Goal: Task Accomplishment & Management: Use online tool/utility

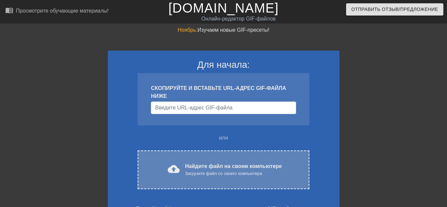
click at [175, 170] on font "cloud_upload" at bounding box center [174, 169] width 12 height 12
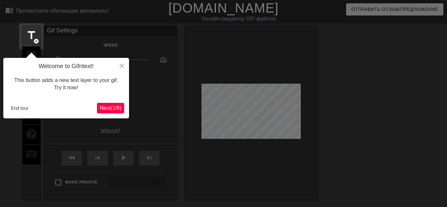
scroll to position [16, 0]
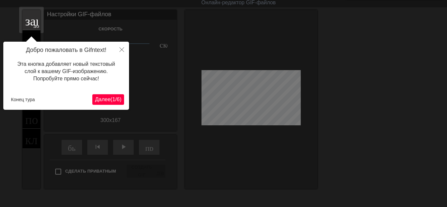
click at [112, 97] on font "1" at bounding box center [113, 100] width 3 height 6
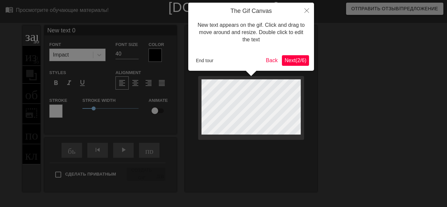
scroll to position [0, 0]
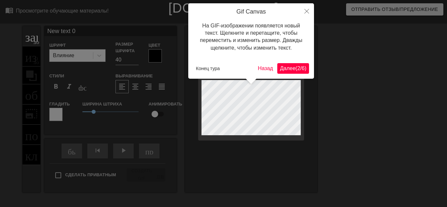
click at [288, 75] on div "Gif Canvas На GIF-изображении появляется новый текст. Щелкните и перетащите, чт…" at bounding box center [251, 40] width 126 height 75
click at [288, 69] on font "Далее" at bounding box center [288, 69] width 16 height 6
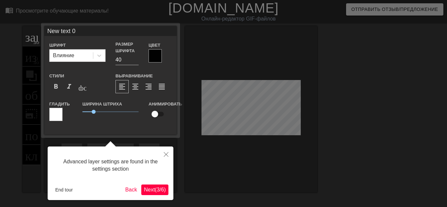
scroll to position [16, 0]
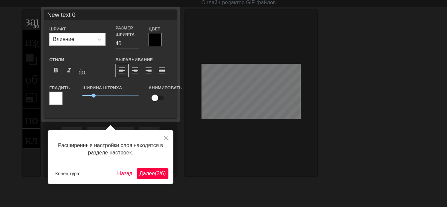
click at [160, 175] on font "/" at bounding box center [160, 174] width 1 height 6
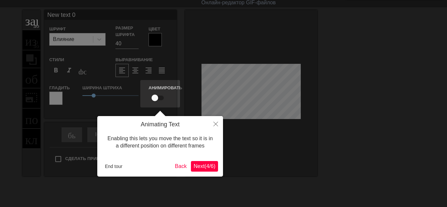
scroll to position [0, 0]
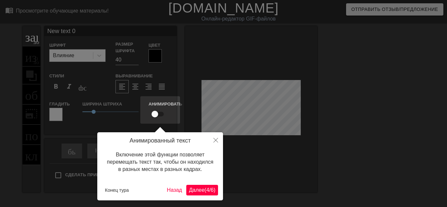
click at [189, 188] on font "Далее" at bounding box center [197, 190] width 16 height 6
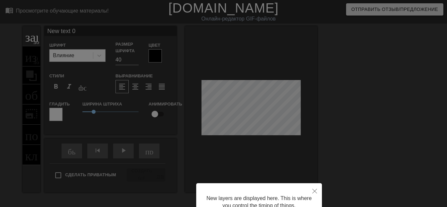
scroll to position [63, 0]
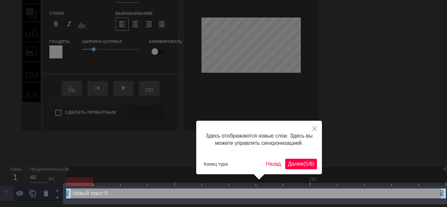
click at [288, 165] on font "Далее" at bounding box center [296, 164] width 16 height 6
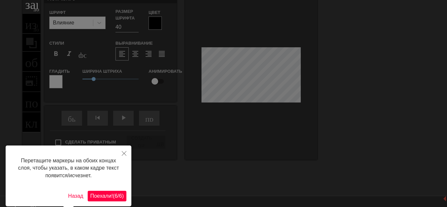
scroll to position [33, 0]
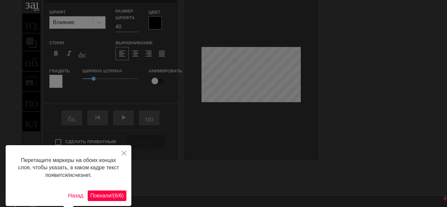
click at [113, 196] on font "(" at bounding box center [114, 196] width 2 height 6
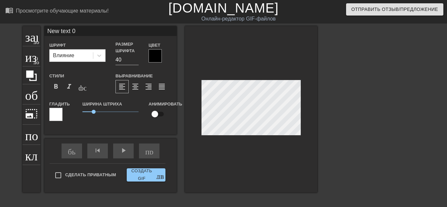
scroll to position [1, 1]
type input "New text"
type textarea "New text"
type input "New text"
type textarea "New text"
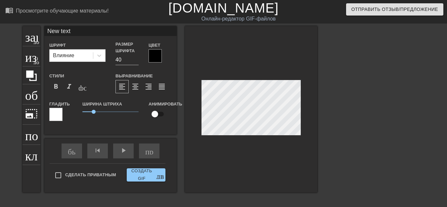
type input "New tex"
type textarea "New tex"
type input "New te"
type textarea "New te"
type input "New t"
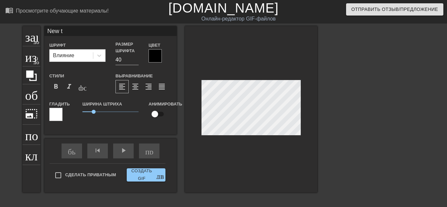
type textarea "New t"
type input "New"
type textarea "New"
type input "New"
type textarea "New"
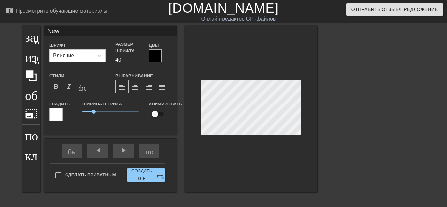
type input "Ne"
type textarea "Ne"
type input "N"
type textarea "N"
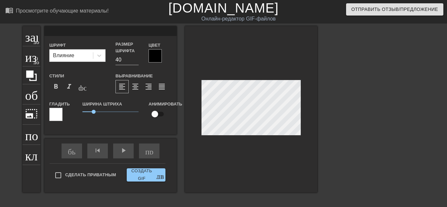
type input "Р"
type textarea "Р"
type input "РЮ"
type textarea "РЮ"
type input "Р"
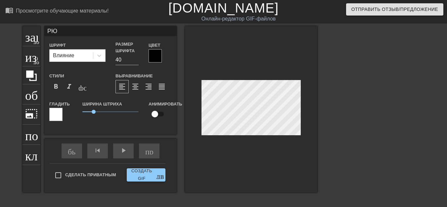
type textarea "Р"
type input "P"
type textarea "P"
type input "PP"
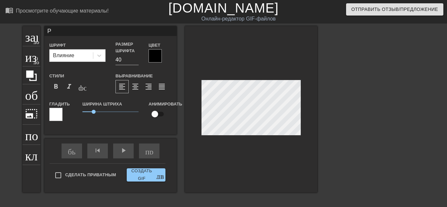
type textarea "PP"
type input "PPK"
type textarea "PPK"
type input "PPKO"
type textarea "PPKO"
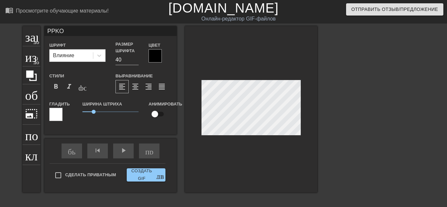
scroll to position [1, 1]
type input "PPKOB"
type textarea "PPKOB"
type input "PЮPKOB"
type textarea "PЮPKOB"
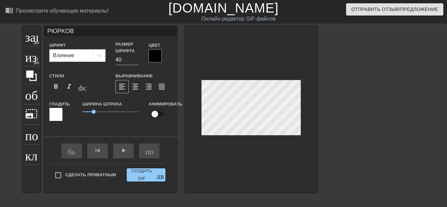
scroll to position [1, 1]
type input "PЮPИKOB"
type textarea "PЮPИKOB"
type input "PЮPИKOBИ"
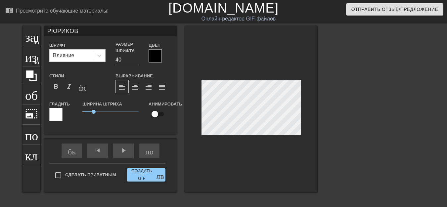
type textarea "PЮPИKOBИ"
type input "PЮPИKOBИЧ"
type textarea "PЮPИKOBИЧ"
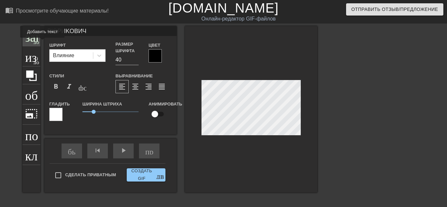
click at [35, 42] on font "добавить_круг" at bounding box center [52, 41] width 38 height 6
type input "New text"
type textarea "New text"
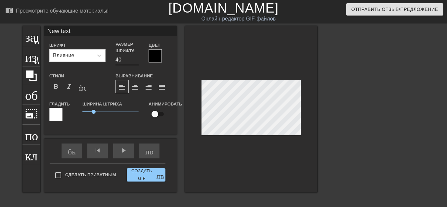
type input "New text"
type textarea "New text"
type input "New tex"
type textarea "New tex"
type input "New te"
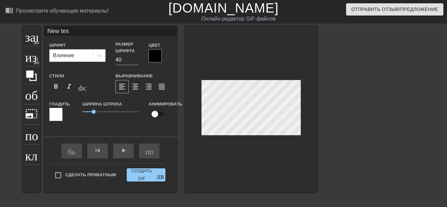
type textarea "New te"
type input "New t"
type textarea "New t"
type input "New"
type textarea "New"
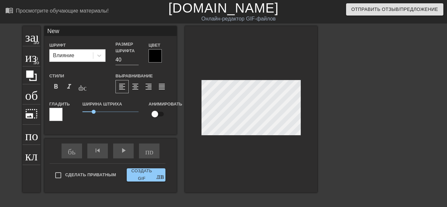
type input "New"
type textarea "New"
type input "Ne"
type textarea "Ne"
type input "N"
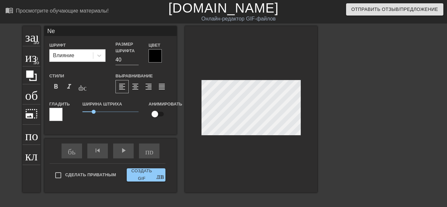
type textarea "N"
type input "New text"
type textarea "New text"
type input "New text"
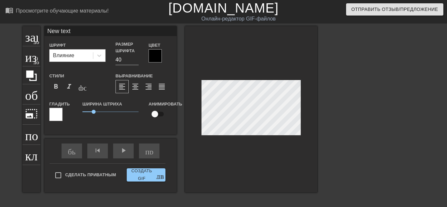
type textarea "New text"
type input "New tex"
type textarea "New tex"
type input "New te"
type textarea "New te"
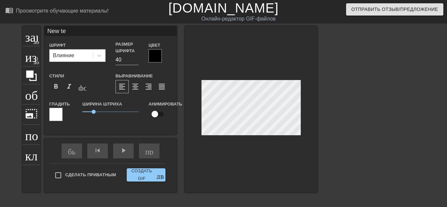
type input "New t"
type textarea "New t"
type input "New"
type textarea "New"
type input "New"
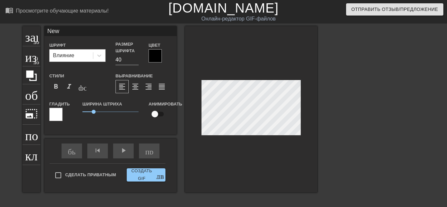
type textarea "New"
type input "Ne"
type textarea "Ne"
type input "N"
type textarea "N"
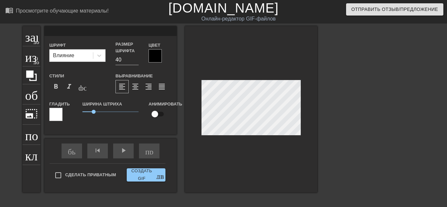
scroll to position [1, 1]
type input "Б"
type textarea "Б"
type input "БУ"
type textarea "БУ"
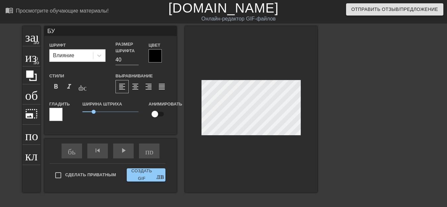
type input "БУГ"
type textarea "БУГ"
type input "БУГЫ"
type textarea "БУГЫ"
type input "БУГЫ-"
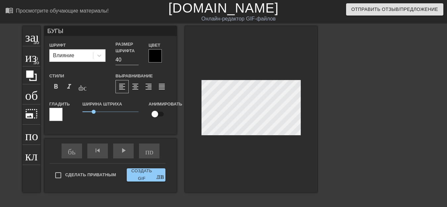
type textarea "БУГЫ-"
type input "БУГЫ-Г"
type textarea "БУГЫ-Г"
type input "БУГЫ-ГЫ"
type textarea "БУГЫ-ГЫ"
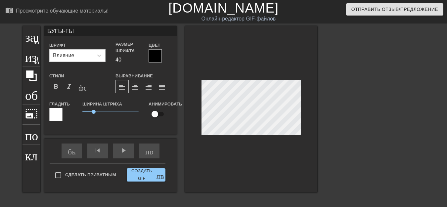
scroll to position [1, 1]
type input "БУГЫ-ГЫ-"
type textarea "БУГЫ-ГЫ-"
type input "БУГЫ-ГЫ-Г"
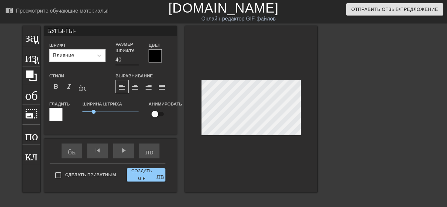
type textarea "БУГЫ-ГЫ-Г"
type input "БУГЫ-ГЫ-ГА"
type textarea "БУГЫ-ГЫ-ГА"
type input "БУГЫ-ГЫ-ГАА"
type textarea "БУГЫ-ГЫ-ГАА"
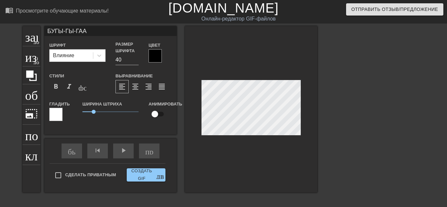
scroll to position [1, 2]
type input "БУГЫ-ГЫ-ГАА"
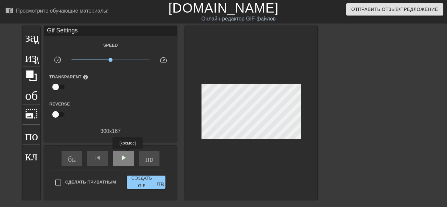
click at [126, 154] on font "play_arrow" at bounding box center [124, 158] width 8 height 8
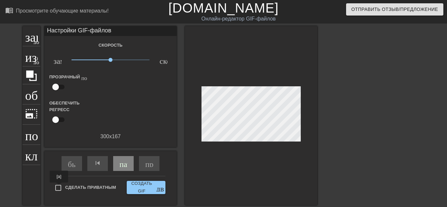
click at [59, 187] on input "Сделать приватным" at bounding box center [58, 188] width 14 height 14
checkbox input "true"
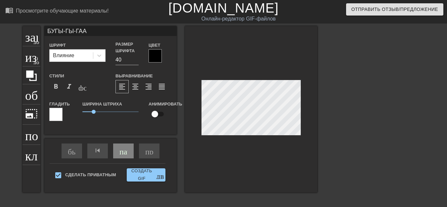
scroll to position [1, 2]
type input "БУГЫ-ГЫ-ГА"
type textarea "БУГЫ-ГЫ-ГА"
type input "БУГЫ-ГЫ-Г"
type textarea "БУГЫ-ГЫ-Г"
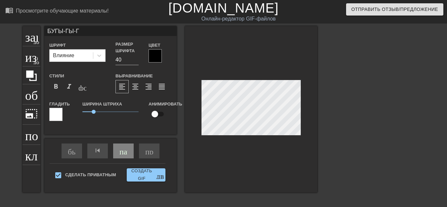
scroll to position [1, 2]
type input "БУГЫ-ГЫ-"
type textarea "БУГЫ-ГЫ-"
type input "БУГЫ-ГЫ"
type textarea "БУГЫ-ГЫ"
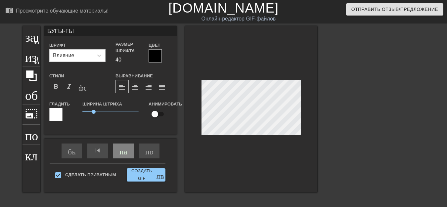
scroll to position [1, 1]
click at [55, 84] on font "format_bold" at bounding box center [56, 87] width 8 height 8
click at [38, 41] on font "добавить_круг" at bounding box center [52, 41] width 38 height 6
type input "New text"
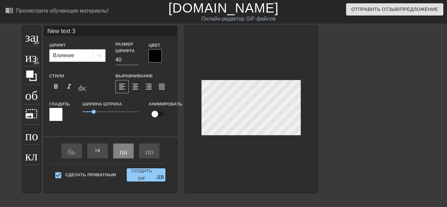
type textarea "New text"
type input "New text"
type textarea "New text"
type input "New tex"
type textarea "New tex"
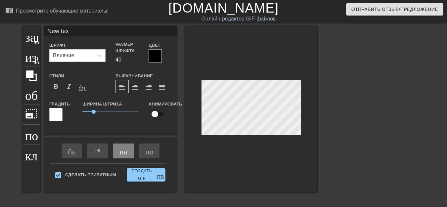
type input "New te"
type textarea "New te"
type input "New t"
type textarea "New t"
type input "New"
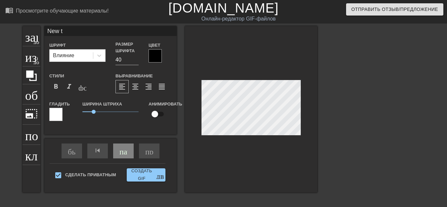
type textarea "New"
type input "New"
type textarea "New"
type input "Ne"
type textarea "Ne"
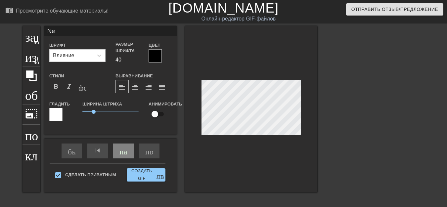
scroll to position [1, 1]
type input "N"
type textarea "N"
type input "Г"
type textarea "Г"
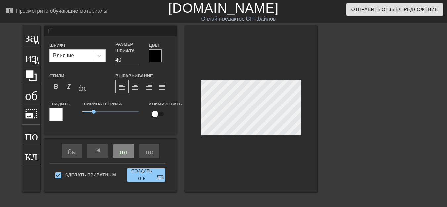
scroll to position [1, 1]
type input "ГА"
type textarea "ГА"
type input "ГАА"
type textarea "ГАА"
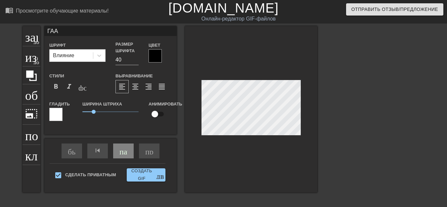
type input "ГААА"
type textarea "ГААА"
type input "ГАААА"
type textarea "ГАААА"
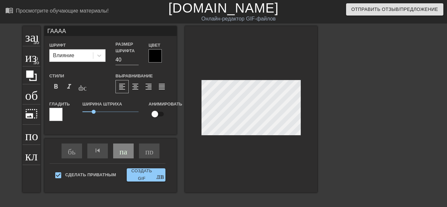
type input "ГА-ААА"
type textarea "ГА-ААА"
type input "ГА-ГААА"
type textarea "ГА-ГААА"
type input "ГА-ГАААА"
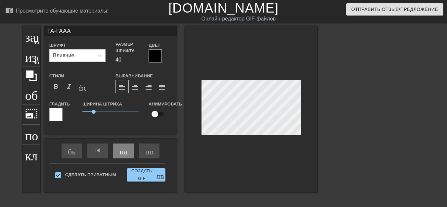
type textarea "ГА-ГАААА"
type input "ГА-ГААА"
type textarea "ГА-ГААА"
type input "ГА-ГАА"
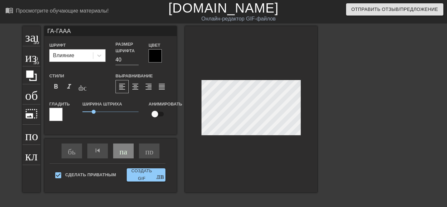
type textarea "ГА-ГАА"
type input "ГА-ГААА"
type textarea "ГА-ГААА"
click at [59, 88] on font "format_bold" at bounding box center [56, 87] width 8 height 8
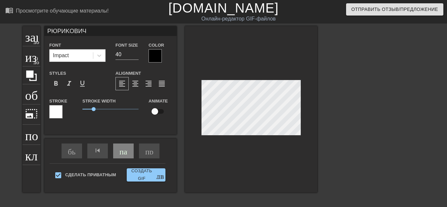
click at [258, 137] on div at bounding box center [251, 109] width 132 height 167
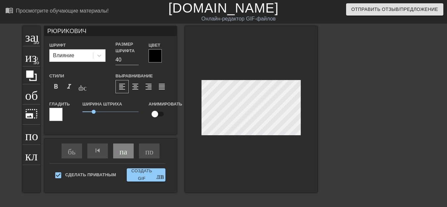
scroll to position [1, 2]
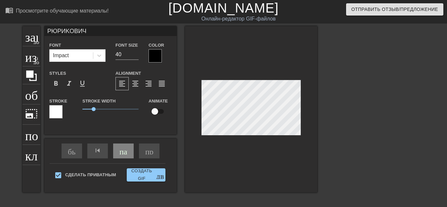
click at [253, 139] on div at bounding box center [251, 109] width 132 height 167
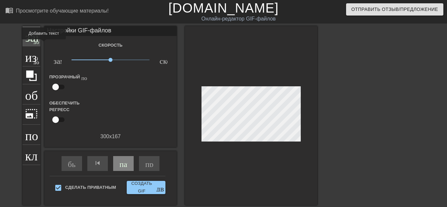
click at [36, 44] on div "заголовок добавить_круг" at bounding box center [32, 36] width 18 height 20
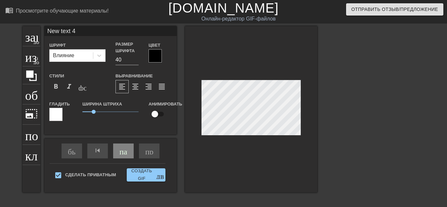
scroll to position [1, 1]
drag, startPoint x: 94, startPoint y: 112, endPoint x: 99, endPoint y: 113, distance: 5.8
click at [99, 113] on span "1.4" at bounding box center [98, 112] width 4 height 4
click at [100, 113] on span "1.4" at bounding box center [98, 112] width 4 height 4
click at [113, 117] on div "Ширина штриха 1.55" at bounding box center [110, 113] width 66 height 27
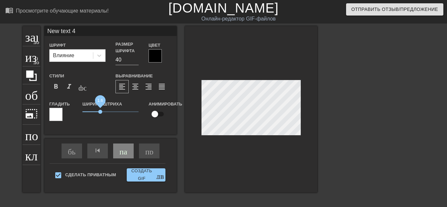
drag, startPoint x: 101, startPoint y: 112, endPoint x: 104, endPoint y: 113, distance: 3.8
click at [102, 113] on span "1.6" at bounding box center [100, 112] width 4 height 4
click at [108, 114] on span "1.6" at bounding box center [110, 112] width 56 height 8
click at [116, 115] on span "2.15" at bounding box center [110, 112] width 56 height 8
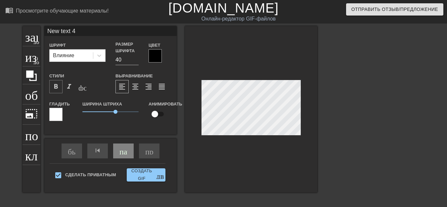
click at [58, 89] on font "format_bold" at bounding box center [56, 87] width 8 height 8
click at [56, 89] on font "format_bold" at bounding box center [56, 87] width 8 height 8
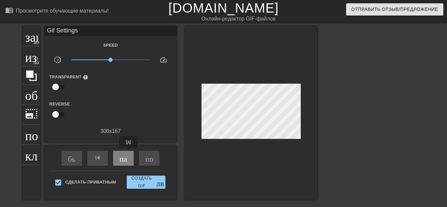
click at [128, 153] on div "пауза" at bounding box center [123, 158] width 21 height 15
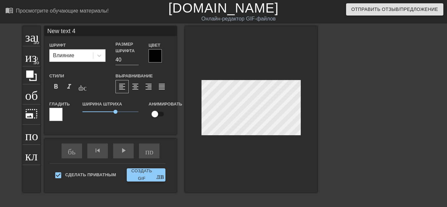
scroll to position [1, 1]
click at [57, 87] on font "format_bold" at bounding box center [56, 87] width 8 height 8
click at [58, 87] on font "format_bold" at bounding box center [56, 87] width 8 height 8
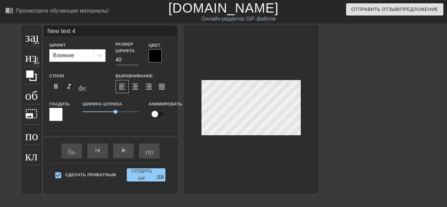
type input "New text"
type textarea "New text"
type input "New text"
type textarea "New text"
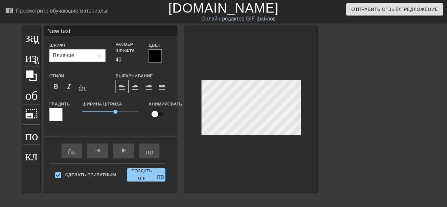
type input "New tex"
type textarea "New tex"
type input "New te"
type textarea "New te"
type input "New t"
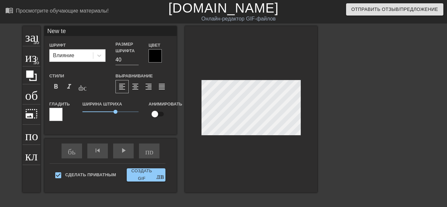
type textarea "New t"
type input "New"
type textarea "New"
type input "New"
type textarea "New"
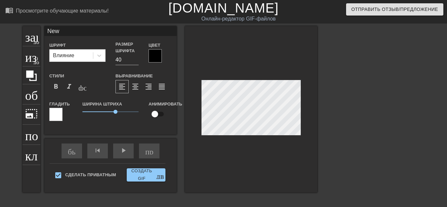
type input "Ne"
type textarea "Ne"
type input "N"
type textarea "N"
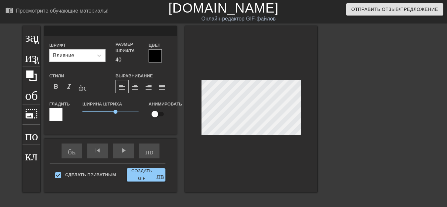
type input "P"
type textarea "P"
type input "PP"
type textarea "PP"
type input "PPK"
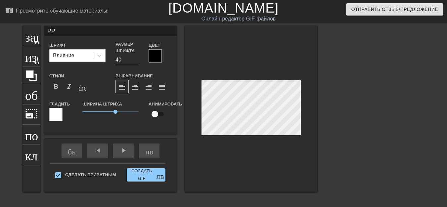
type textarea "PPK"
type input "PPK0"
type textarea "PPK0"
type input "PPK0B"
type textarea "PPK0BA"
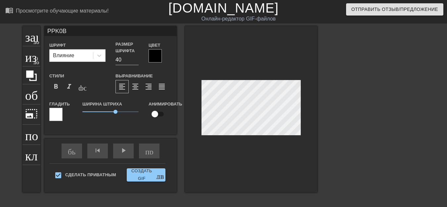
type input "PPK0BA"
type input "PюPK0BA"
type textarea "PюPK0BA"
type input "PPK0BA"
type textarea "PPK0BA"
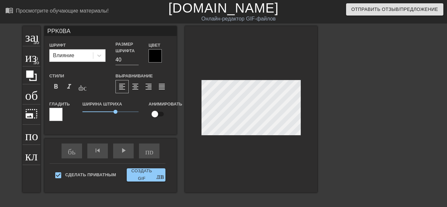
type input "PЮPK0BA"
type textarea "PЮPK0BA"
type input "PЮPИK0BA"
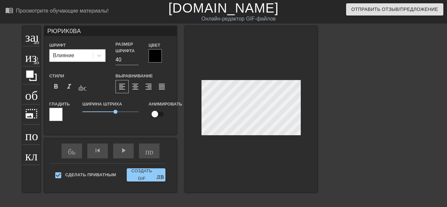
type textarea "PЮPИK0BA"
type input "PЮPИK0BНA"
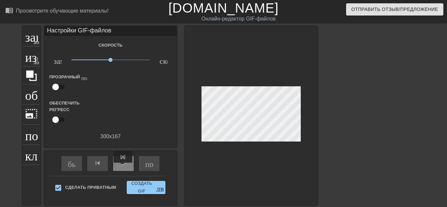
click at [123, 168] on div "play_arrow" at bounding box center [123, 163] width 21 height 15
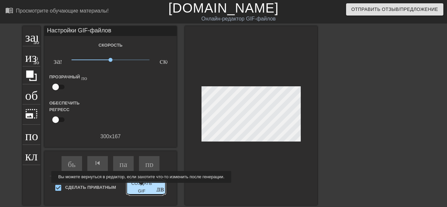
click at [141, 188] on font "Создать GIF" at bounding box center [141, 187] width 25 height 15
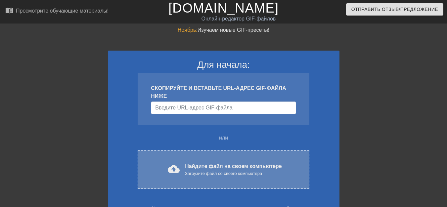
click at [179, 172] on font "cloud_upload" at bounding box center [174, 169] width 12 height 12
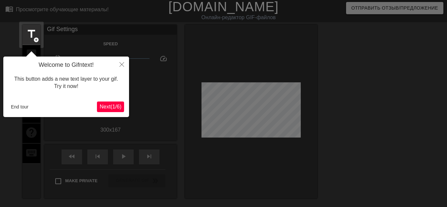
scroll to position [16, 0]
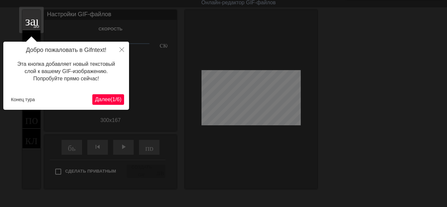
click at [115, 101] on font "/" at bounding box center [115, 100] width 1 height 6
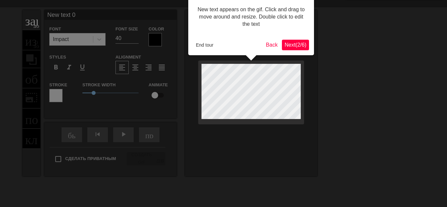
scroll to position [0, 0]
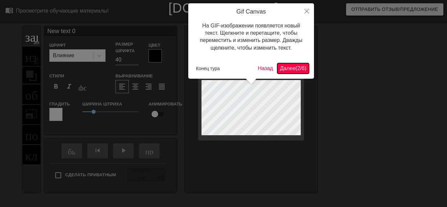
click at [280, 71] on font "Далее" at bounding box center [288, 69] width 16 height 6
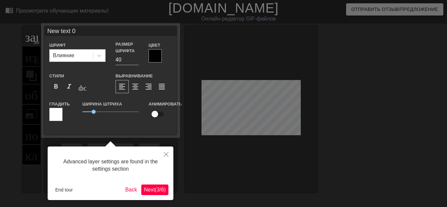
scroll to position [16, 0]
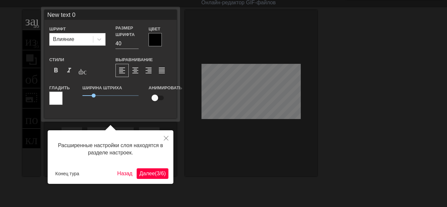
click at [160, 172] on font "/" at bounding box center [160, 174] width 1 height 6
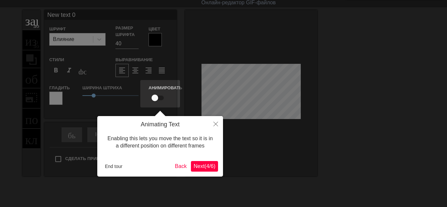
scroll to position [0, 0]
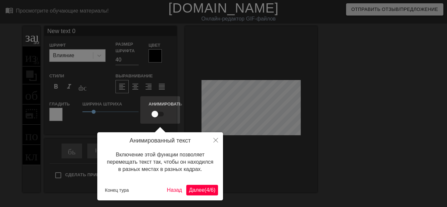
click at [201, 194] on button "Далее ( 4 / 6 )" at bounding box center [202, 190] width 32 height 11
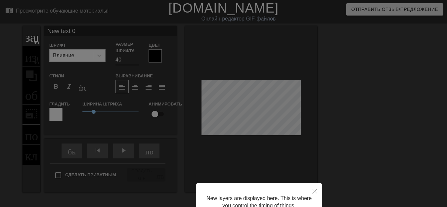
scroll to position [63, 0]
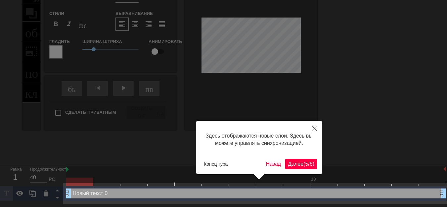
click at [294, 162] on font "Далее" at bounding box center [296, 164] width 16 height 6
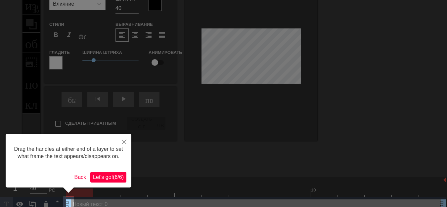
scroll to position [0, 0]
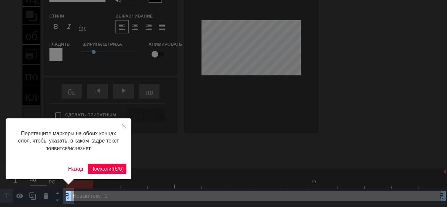
click at [118, 168] on font "/" at bounding box center [118, 169] width 1 height 6
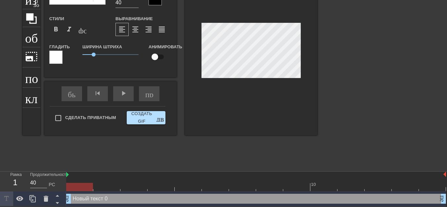
scroll to position [25, 0]
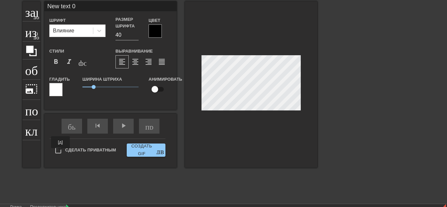
click at [60, 153] on input "Сделать приватным" at bounding box center [58, 151] width 14 height 14
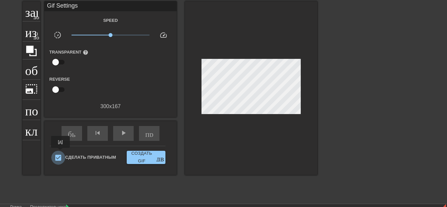
click at [60, 153] on input "Сделать приватным" at bounding box center [58, 158] width 14 height 14
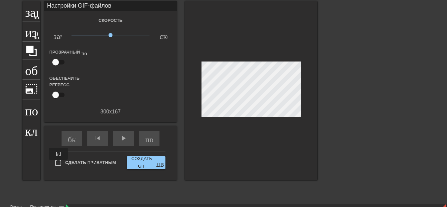
click at [58, 165] on input "Сделать приватным" at bounding box center [58, 163] width 14 height 14
checkbox input "true"
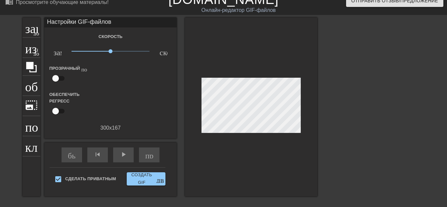
scroll to position [0, 0]
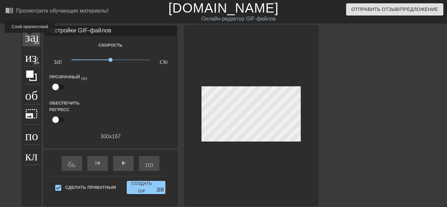
click at [29, 37] on font "заголовок" at bounding box center [51, 35] width 52 height 13
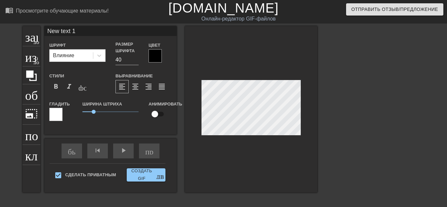
scroll to position [1, 1]
type input "New text"
type textarea "New text"
type input "New text"
type textarea "New t"
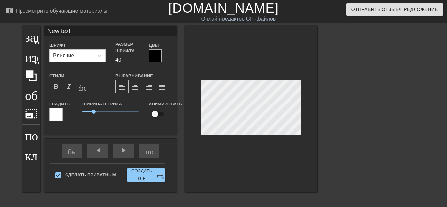
type input "New"
type textarea "New"
type input "New"
type textarea "New"
type input "Ne"
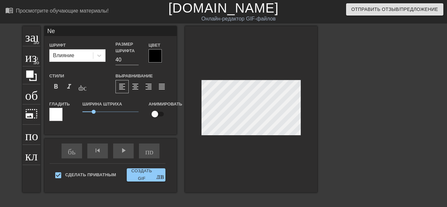
type textarea "Ne"
type input "N"
type textarea "N"
type input "New text"
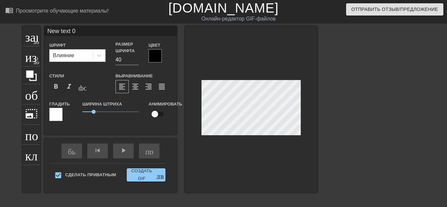
type textarea "New text"
type input "New text"
type textarea "New text"
type input "New tex"
type textarea "New tex"
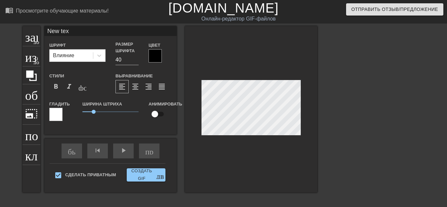
type input "New te"
type textarea "New te"
type input "New t"
type textarea "New t"
type input "New"
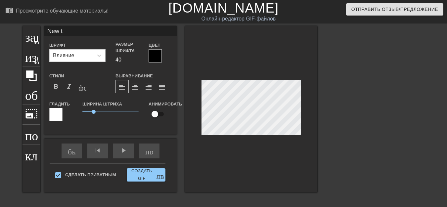
type textarea "New"
type input "New"
type textarea "New"
type input "Ne"
type textarea "Ne"
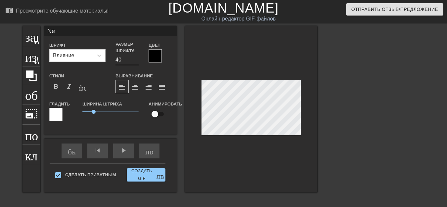
type input "N"
type textarea "N"
type input "Б"
type textarea "Б"
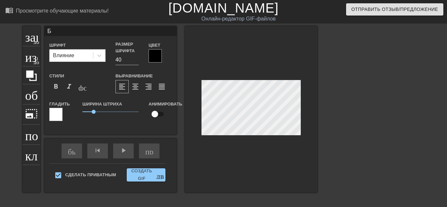
type input "БУ"
type textarea "БУ"
type input "БУ-"
type textarea "БУ-"
type input "БУ-Г"
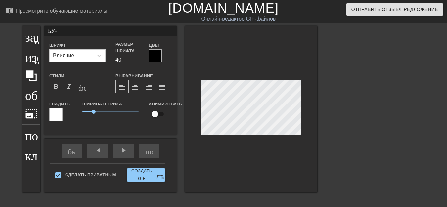
type textarea "БУ-Г"
type input "БУ-ГЫ"
type textarea "БУ-ГЫ"
type input "БУ-ГЫ-"
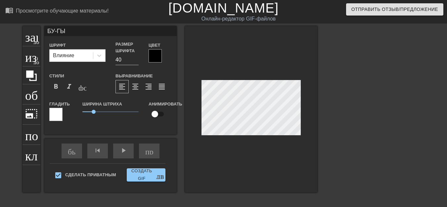
type textarea "БУ-ГЫ-"
type input "БУ-ГЫ-Г"
type textarea "БУ-ГЫ-Г"
type input "БУ-ГЫ-ГЫ"
type textarea "БУ-ГЫ-ГЫ"
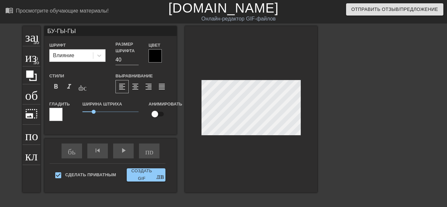
scroll to position [1, 2]
type input "БУ-ГЫ-ГЫЫ"
type textarea "БУ-ГЫ-ГЫЫ"
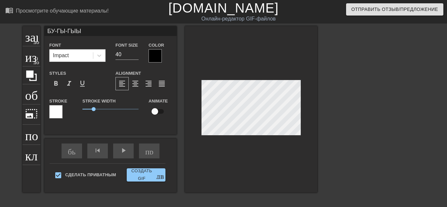
scroll to position [1, 1]
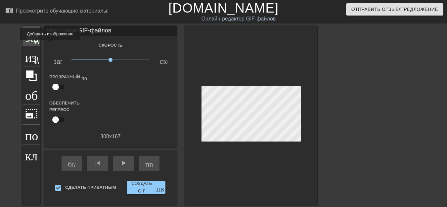
click at [35, 45] on div "заголовок добавить_круг" at bounding box center [32, 36] width 18 height 20
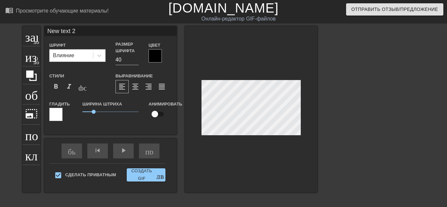
scroll to position [1, 2]
type input "New text"
type textarea "New text"
type input "New text"
type textarea "New text"
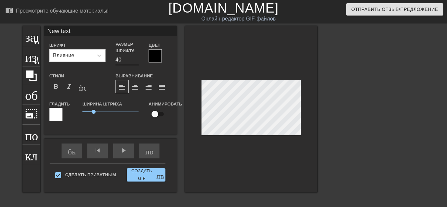
type input "New tex"
type textarea "New tex"
type input "New te"
type textarea "New te"
type input "New t"
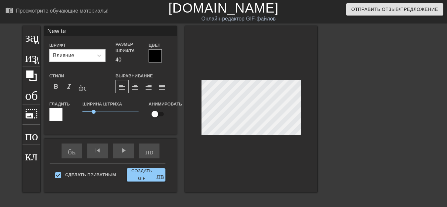
type textarea "New t"
type input "New"
type textarea "New"
type input "New"
type textarea "New"
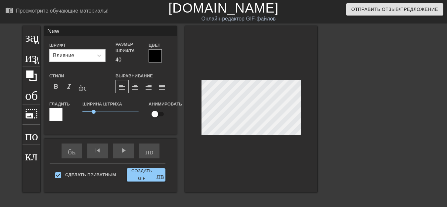
type input "Ne"
type textarea "Ne"
type input "N"
type textarea "N"
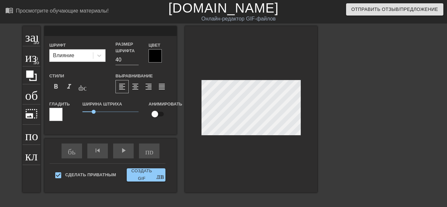
type input "Г"
type textarea "Г"
type input "ГА"
type textarea "ГА"
type input "ГА0"
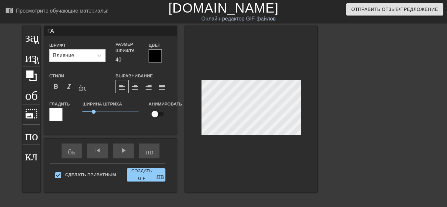
type textarea "ГА0"
type input "ГА0Г"
type textarea "ГА0Г"
type input "ГА0ГА"
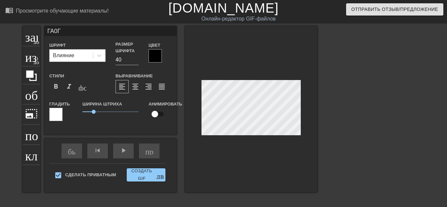
type textarea "ГА0ГА"
type input "ГА0ГАА"
type textarea "ГА0ГАА"
type input "ГАГАА"
type textarea "ГАГАА"
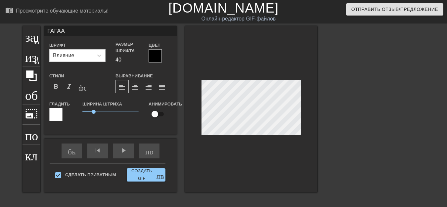
type input "ГА-ГАА"
type textarea "ГА-ГАА"
type input "ГА-ГААА"
type textarea "ГА-ГААА"
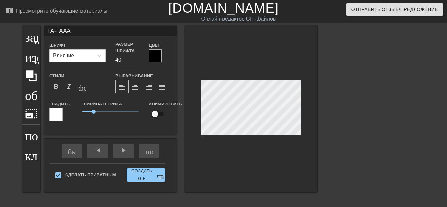
scroll to position [1, 1]
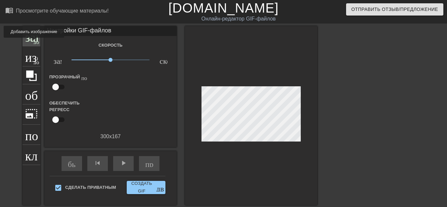
click at [34, 42] on font "добавить_круг" at bounding box center [52, 41] width 38 height 6
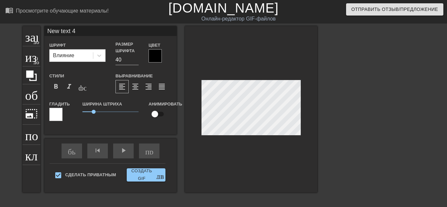
scroll to position [1, 2]
type input "New text"
type textarea "New text"
type input "New text"
type textarea "New text"
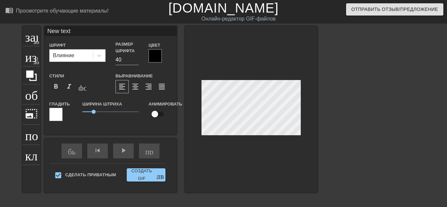
type input "New tex"
type textarea "New tex"
type input "New te"
type textarea "New te"
type input "New t"
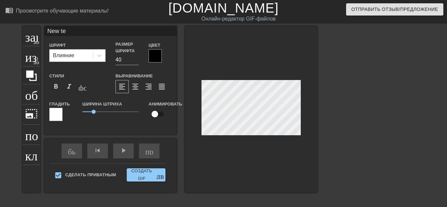
type textarea "New t"
type input "New"
type textarea "New"
type input "New"
type textarea "New"
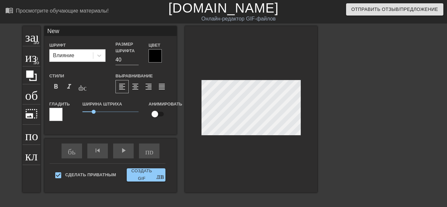
type input "Ne"
type textarea "Ne"
type input "N"
type textarea "N"
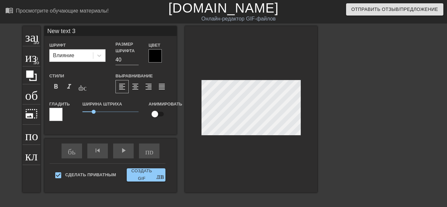
scroll to position [1, 1]
type input "New text"
type textarea "New text"
type input "New text"
type textarea "New text"
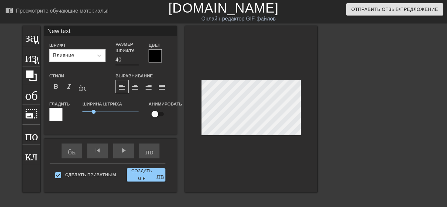
type input "New tex"
type textarea "New tex"
type input "New te"
type textarea "New te"
type input "New t"
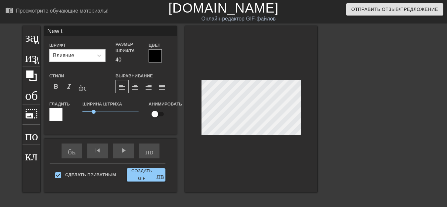
type textarea "New t"
type input "New"
type textarea "New"
type input "New"
type textarea "New"
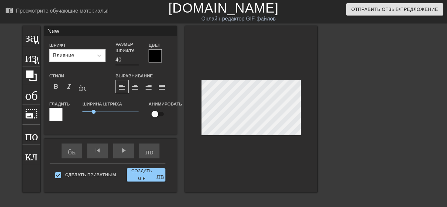
type input "Ne"
type textarea "Ne"
type input "N"
type textarea "N"
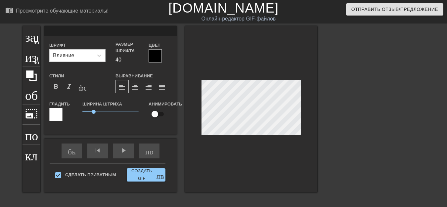
type input "P"
type textarea "P"
type input "PP"
type textarea "PP"
type input "PPK"
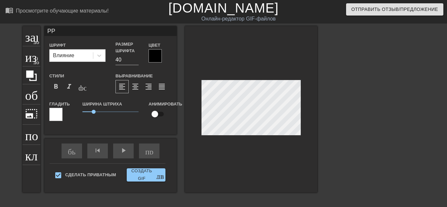
type textarea "PPK"
type input "PPK0"
type textarea "PPK0"
type input "PPK0B"
type textarea "PPK0B"
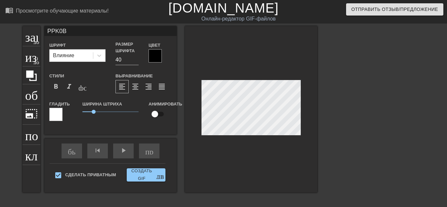
type input "PPK0BA"
type textarea "PPK0BA"
type input "PЮPK0BA"
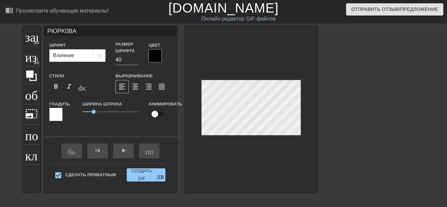
type textarea "PЮPK0BA"
type input "PЮPТK0BA"
type textarea "PЮPТK0BA"
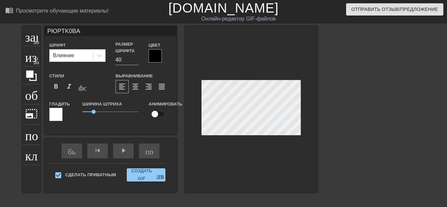
type input "PЮPТK0BНA"
type textarea "PЮPТK0BНA"
click at [56, 86] on font "format_bold" at bounding box center [56, 87] width 8 height 8
click at [125, 153] on div "play_arrow" at bounding box center [123, 151] width 21 height 15
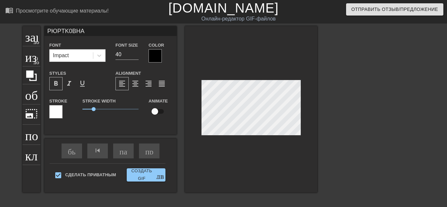
click at [252, 135] on div at bounding box center [251, 109] width 132 height 167
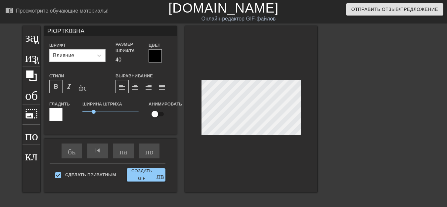
scroll to position [1, 1]
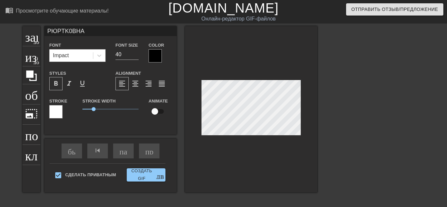
click at [256, 139] on div at bounding box center [251, 109] width 132 height 167
click at [256, 138] on div at bounding box center [251, 109] width 132 height 167
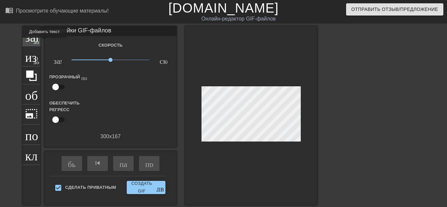
click at [37, 42] on font "добавить_круг" at bounding box center [52, 41] width 38 height 6
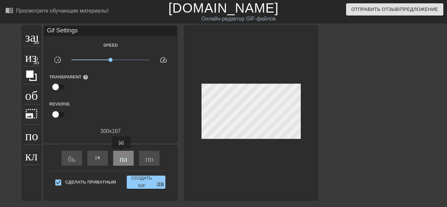
click at [121, 154] on font "пауза" at bounding box center [129, 158] width 18 height 8
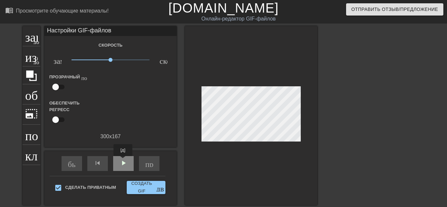
click at [123, 161] on font "play_arrow" at bounding box center [124, 163] width 8 height 8
click at [123, 161] on font "пауза" at bounding box center [129, 163] width 18 height 8
click at [123, 161] on font "play_arrow" at bounding box center [124, 163] width 8 height 8
click at [124, 161] on font "пауза" at bounding box center [129, 163] width 18 height 8
click at [124, 161] on span "play_arrow" at bounding box center [124, 163] width 8 height 8
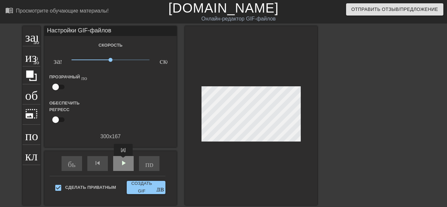
click at [124, 161] on font "play_arrow" at bounding box center [124, 163] width 8 height 8
click at [124, 161] on font "пауза" at bounding box center [129, 163] width 18 height 8
click at [124, 161] on span "пауза" at bounding box center [124, 163] width 8 height 8
click at [124, 161] on font "play_arrow" at bounding box center [124, 163] width 8 height 8
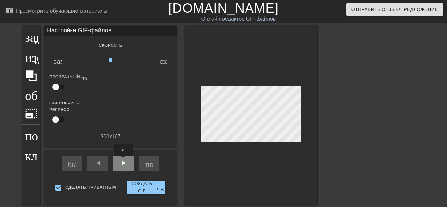
click at [124, 161] on span "play_arrow" at bounding box center [124, 163] width 8 height 8
click at [124, 164] on font "play_arrow" at bounding box center [124, 163] width 8 height 8
click at [124, 163] on font "пауза" at bounding box center [129, 163] width 18 height 8
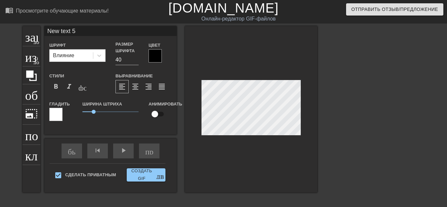
scroll to position [1, 2]
type input "New text"
type textarea "New text"
type input "New text"
type textarea "New text"
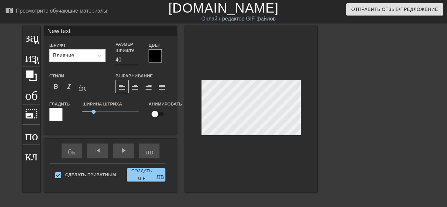
type input "New tex"
type textarea "New tex"
type input "New te"
type textarea "New te"
type input "New t"
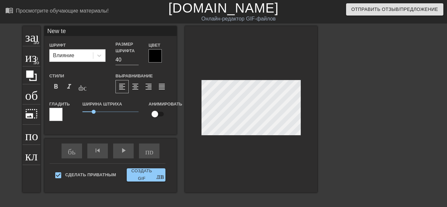
type textarea "New t"
type input "New"
type textarea "New"
type input "New"
type textarea "New"
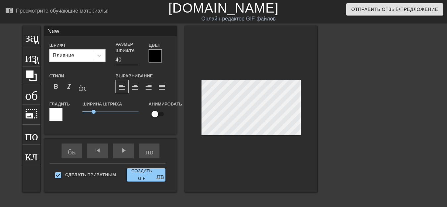
type input "Ne"
type textarea "Ne"
type input "N"
type textarea "N"
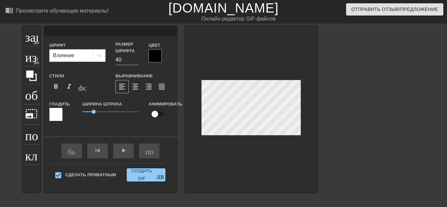
type input "H"
type textarea "H"
type input "P"
type textarea "P"
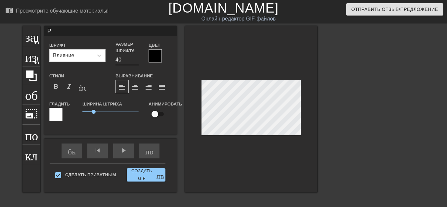
type input "PP"
type textarea "PP"
type input "PPK"
type textarea "PPK"
type input "PPK0"
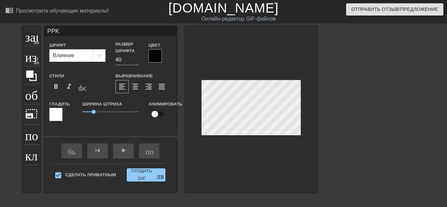
type textarea "PPK0"
type input "PPK0B"
type textarea "PPK0B"
type input "PPK0BA"
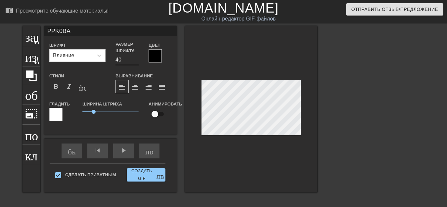
scroll to position [1, 1]
type textarea "PPK0BA"
type input "PЮPK0BA"
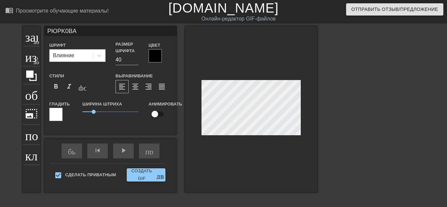
type textarea "PЮPK0BA"
type input "[PERSON_NAME]"
type textarea "[PERSON_NAME]"
type input "ЗИ"
type textarea "ЗИ"
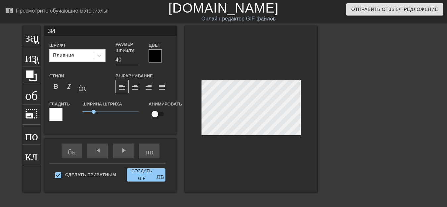
type input "[PERSON_NAME]"
type textarea "[PERSON_NAME]"
type input "PИ"
type textarea "PИ"
type input "P.И"
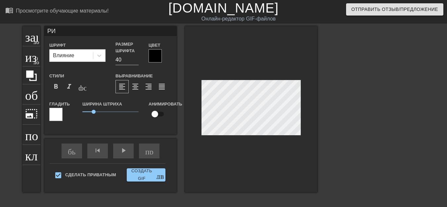
type textarea "P.И"
type input "PИ"
type textarea "PИ"
type input "PPИ"
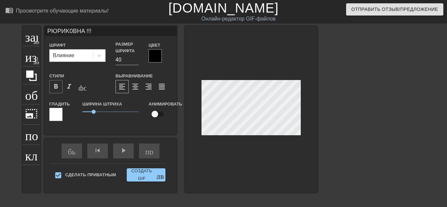
click at [56, 87] on font "format_bold" at bounding box center [56, 87] width 8 height 8
click at [123, 151] on div "play_arrow" at bounding box center [123, 151] width 21 height 15
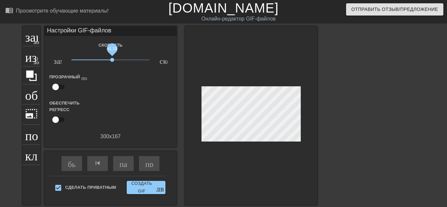
click at [112, 61] on span "x1.10" at bounding box center [112, 60] width 4 height 4
drag, startPoint x: 112, startPoint y: 61, endPoint x: 108, endPoint y: 62, distance: 4.2
click at [109, 62] on span "x1.00" at bounding box center [111, 60] width 4 height 4
drag, startPoint x: 108, startPoint y: 62, endPoint x: 105, endPoint y: 63, distance: 3.8
click at [105, 63] on span "x0.708" at bounding box center [111, 60] width 78 height 8
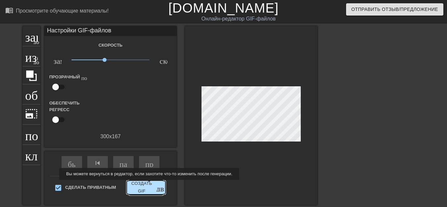
click at [149, 185] on font "Создать GIF" at bounding box center [141, 187] width 21 height 13
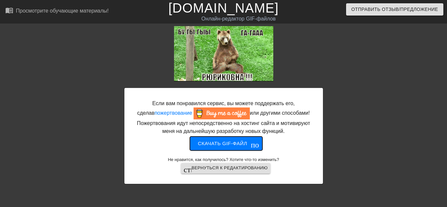
click at [229, 146] on font "Скачать gif-файл" at bounding box center [222, 144] width 49 height 6
